Goal: Task Accomplishment & Management: Use online tool/utility

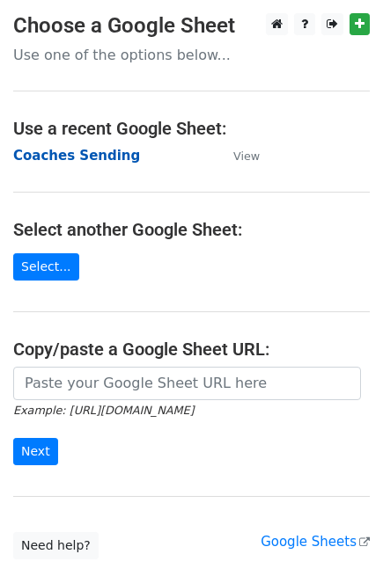
click at [79, 155] on strong "Coaches Sending" at bounding box center [76, 156] width 127 height 16
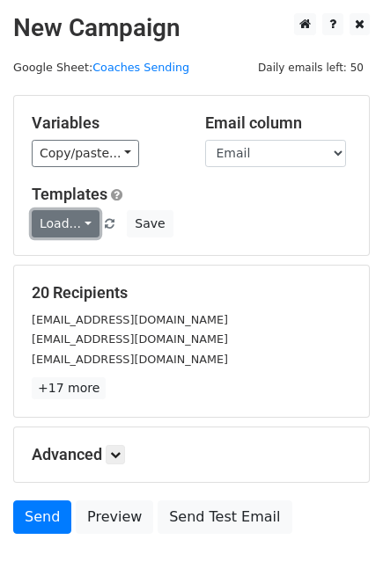
click at [82, 223] on link "Load..." at bounding box center [66, 223] width 68 height 27
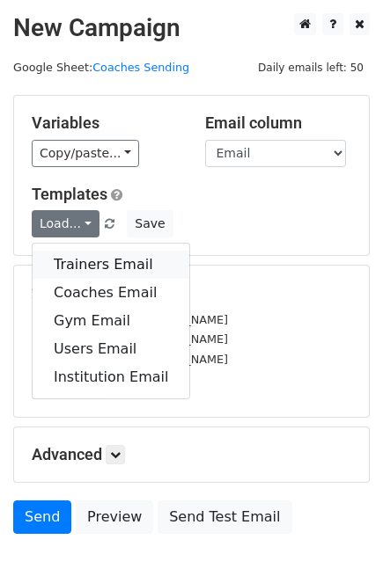
click at [95, 266] on link "Trainers Email" at bounding box center [111, 265] width 157 height 28
